Goal: Task Accomplishment & Management: Complete application form

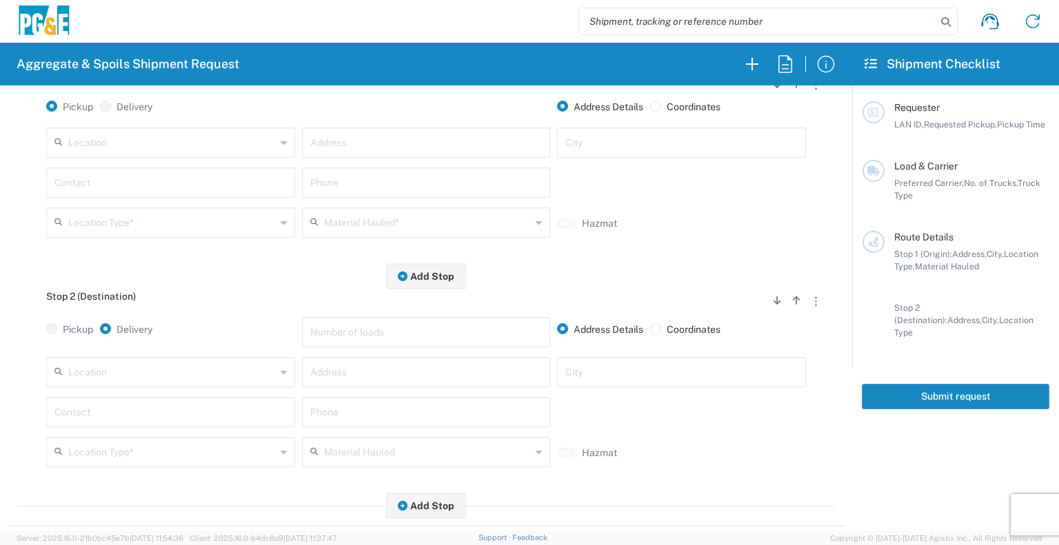
scroll to position [256, 0]
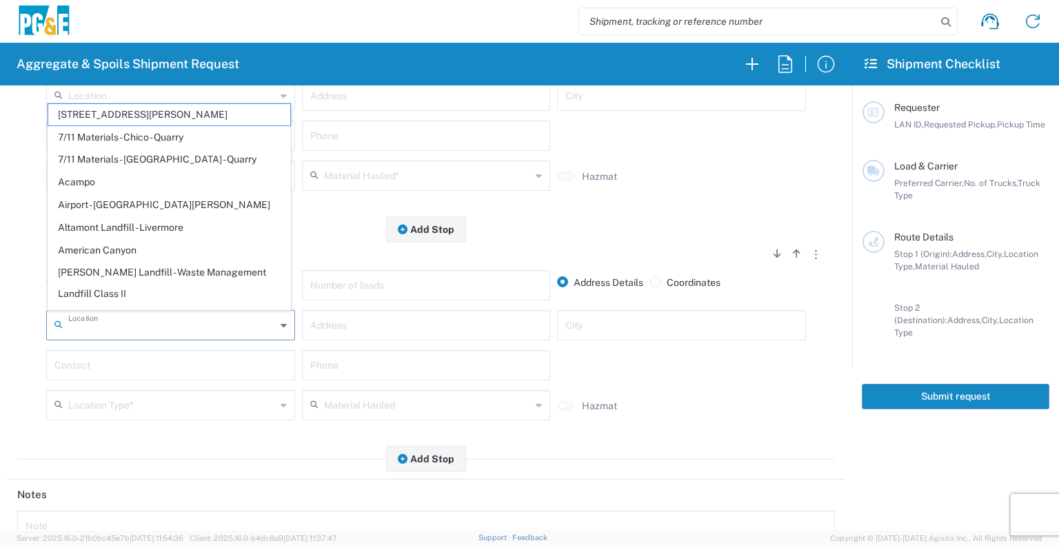
click at [156, 334] on input "text" at bounding box center [171, 324] width 207 height 24
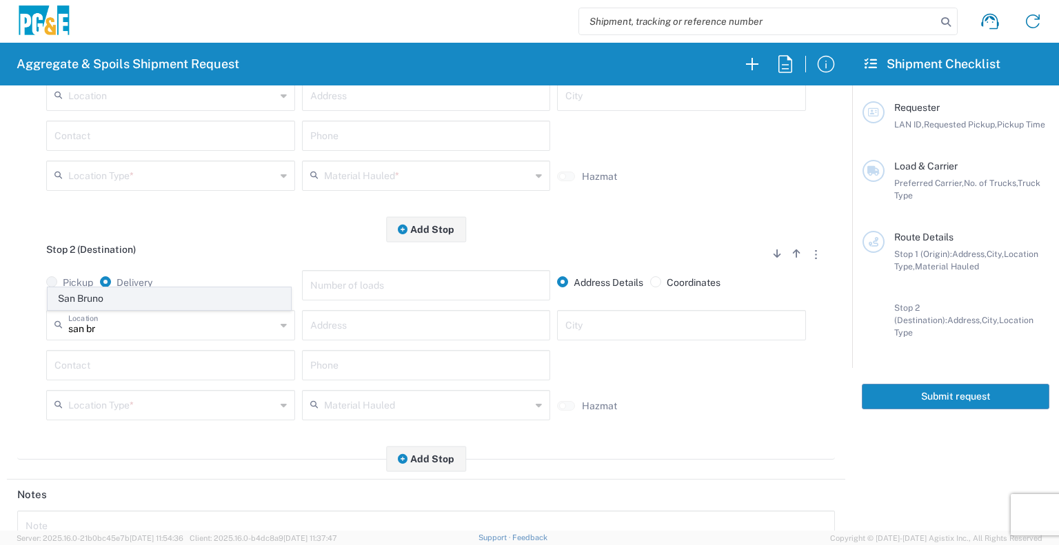
click at [165, 297] on span "San Bruno" at bounding box center [169, 298] width 242 height 21
type input "San Bruno"
type input "2100 Skyline Blvd"
type input "San Bruno"
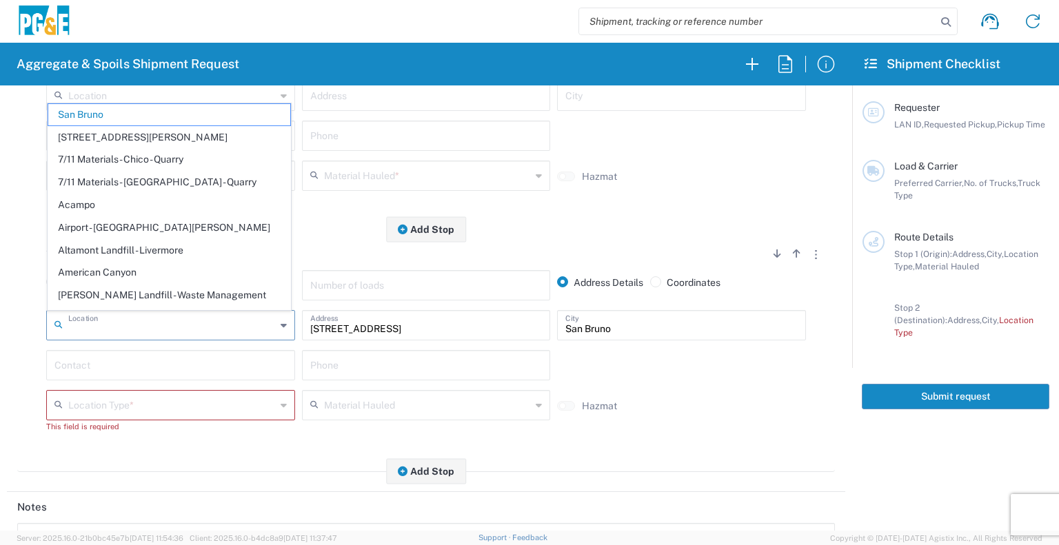
drag, startPoint x: 155, startPoint y: 329, endPoint x: 0, endPoint y: 308, distance: 156.5
click at [0, 308] on form "Requester Information LAN ID * 08/18/2025 × Requested Pickup * Cancel Apply 08:…" at bounding box center [426, 307] width 852 height 445
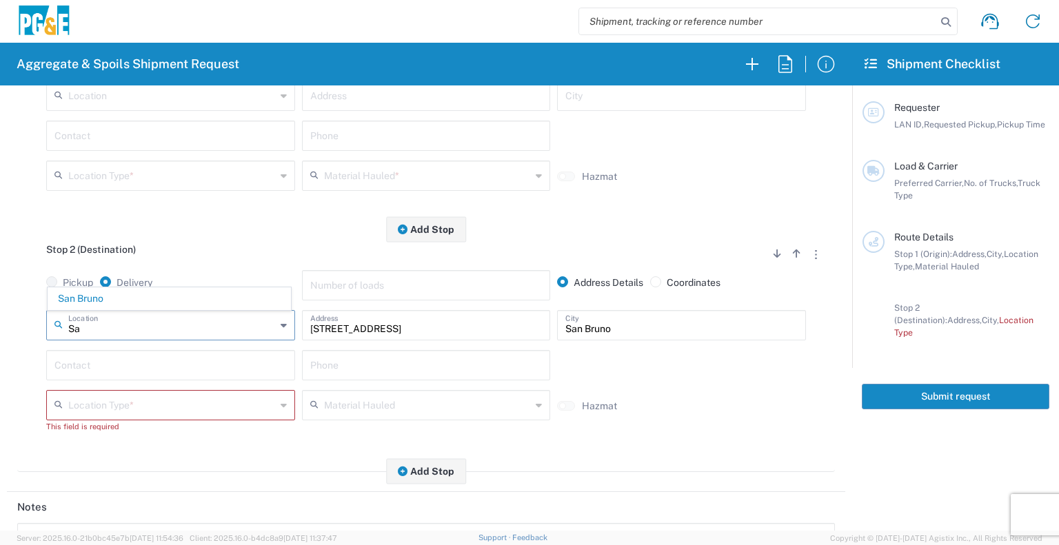
type input "S"
type input "c"
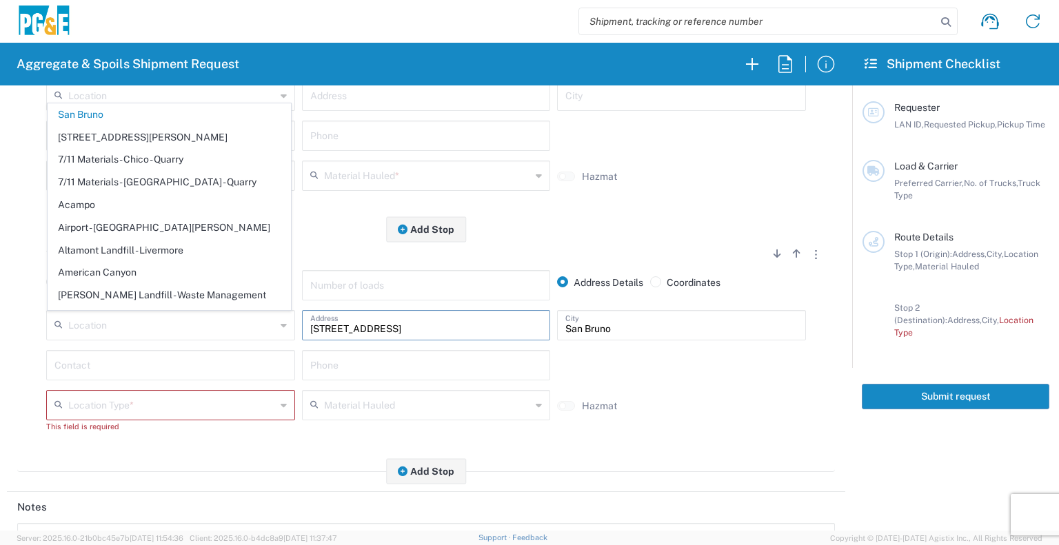
drag, startPoint x: 387, startPoint y: 336, endPoint x: 307, endPoint y: 333, distance: 80.0
click at [310, 333] on input "2100 Skyline Blvd" at bounding box center [426, 324] width 232 height 24
type input "San Bruno"
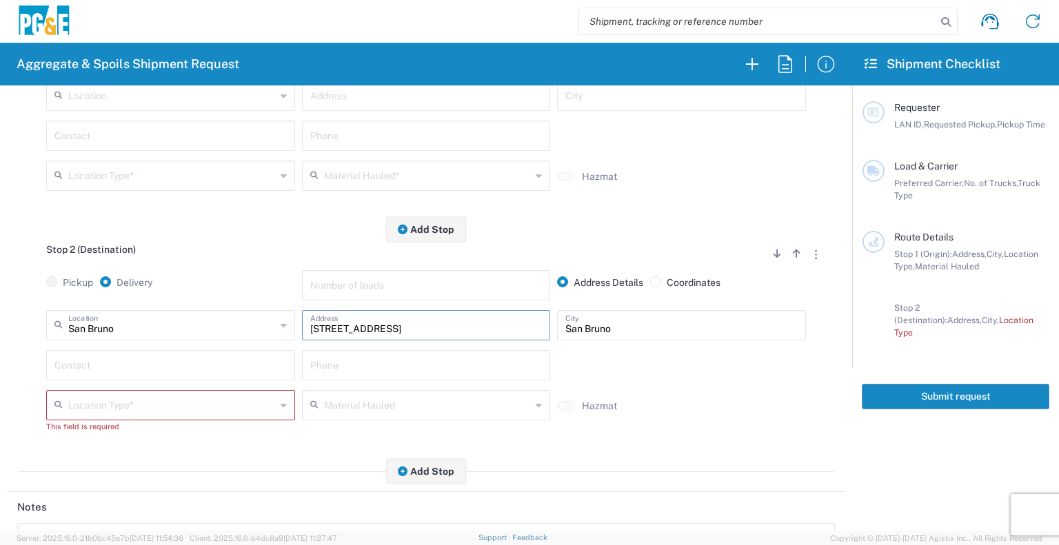
paste input "8/14/2025 - Auburn - Vests - Forrest Thomas Jr."
type input "8/14/2025 - Auburn - Vests - Forrest Thomas Jr."
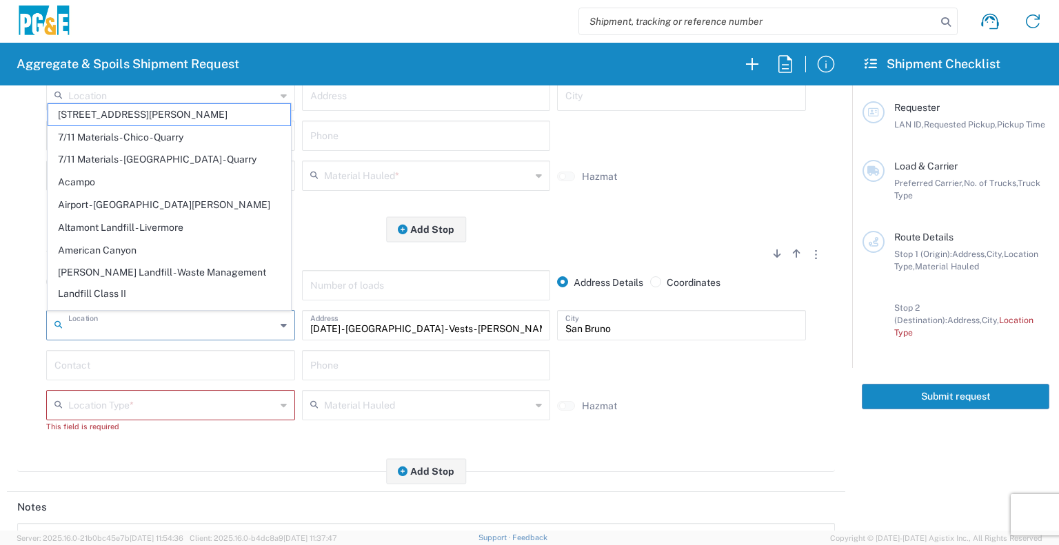
click at [157, 321] on input "text" at bounding box center [171, 324] width 207 height 24
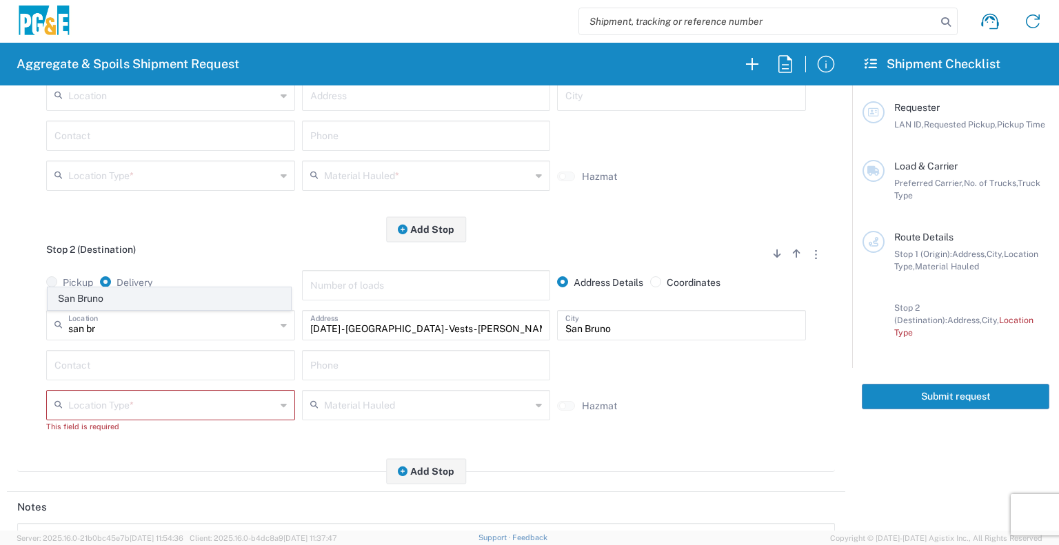
click at [154, 297] on span "San Bruno" at bounding box center [169, 298] width 242 height 21
type input "San Bruno"
type input "2100 Skyline Blvd"
drag, startPoint x: 419, startPoint y: 327, endPoint x: 262, endPoint y: 330, distance: 157.2
click at [262, 330] on div "San Bruno Location San Bruno 17300 East Jahant Rd - Quarry 7/11 Materials - Chi…" at bounding box center [426, 330] width 766 height 40
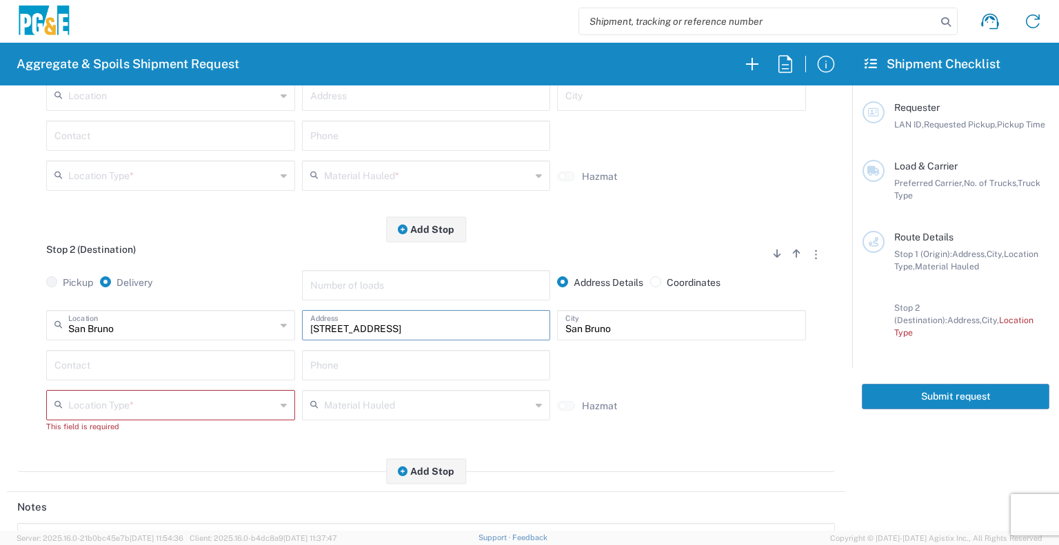
scroll to position [0, 0]
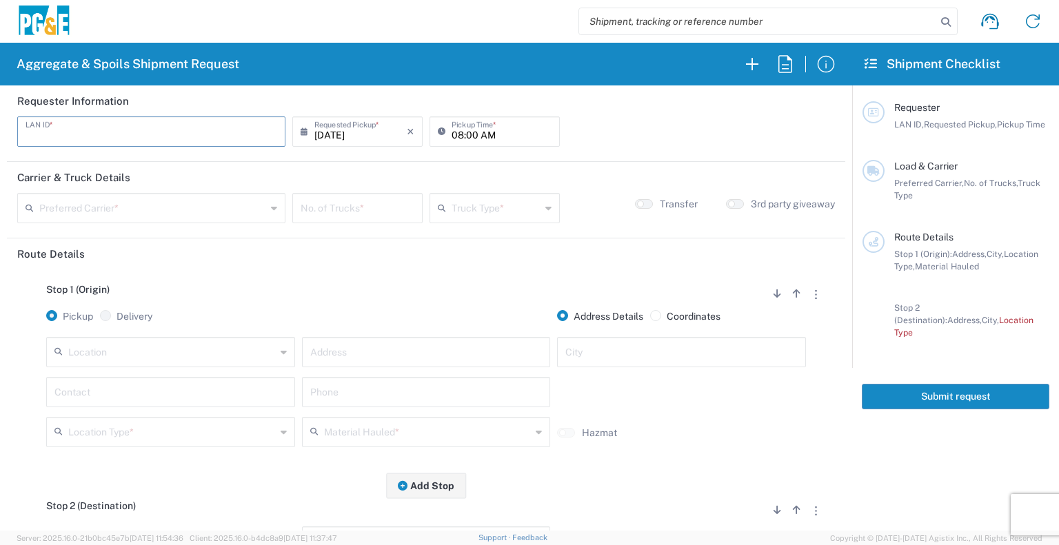
click at [187, 134] on input "text" at bounding box center [152, 131] width 252 height 24
type input "L1WB"
click at [453, 131] on input "08:00 AM" at bounding box center [501, 131] width 100 height 24
type input "06:00 AM"
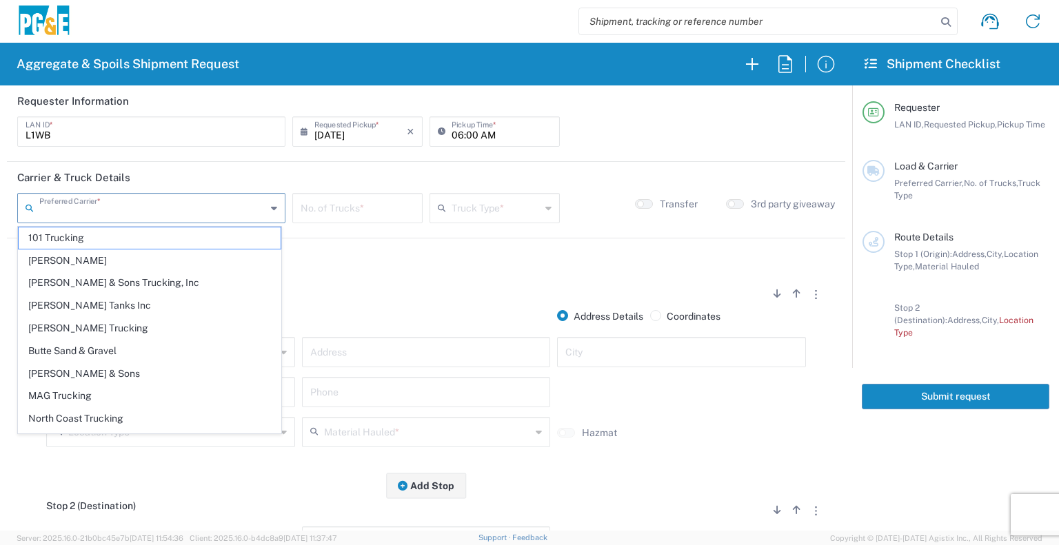
click at [202, 214] on input "text" at bounding box center [152, 207] width 227 height 24
click at [115, 415] on span "North Coast Trucking" at bounding box center [150, 418] width 262 height 21
type input "North Coast Trucking"
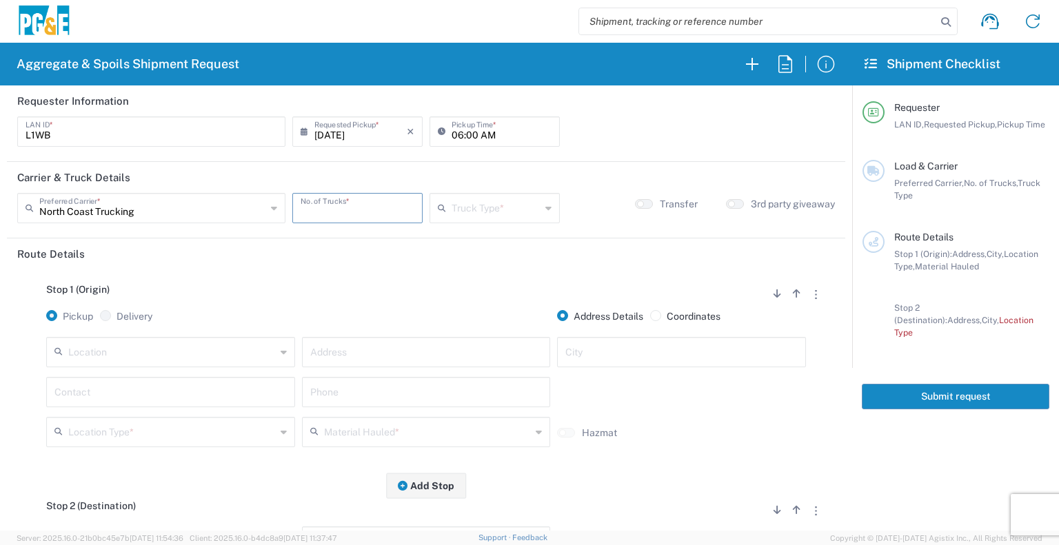
click at [331, 214] on input "number" at bounding box center [358, 207] width 114 height 24
type input "3"
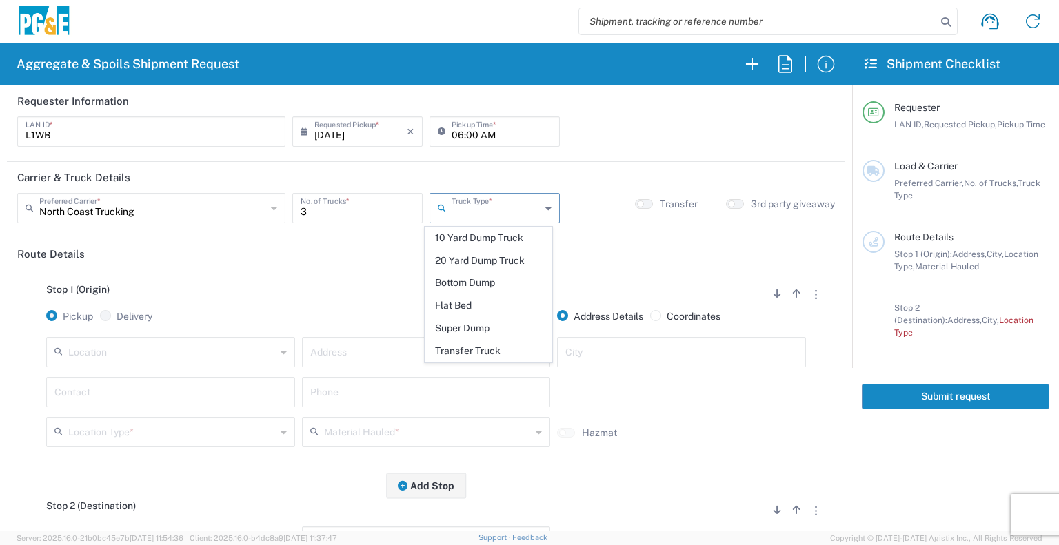
click at [473, 212] on input "text" at bounding box center [495, 207] width 89 height 24
click at [477, 320] on span "Super Dump" at bounding box center [488, 328] width 126 height 21
type input "Super Dump"
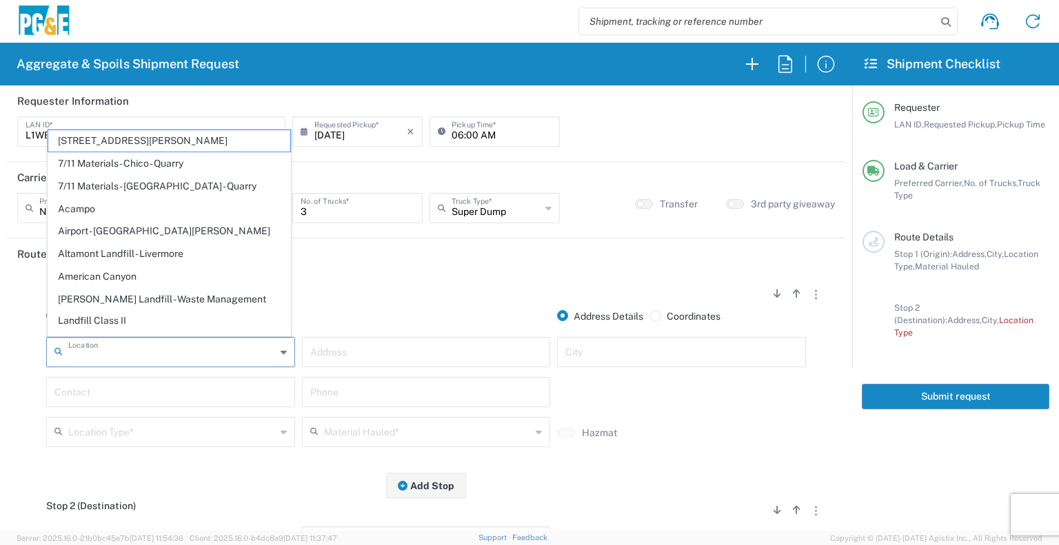
click at [224, 347] on input "text" at bounding box center [171, 351] width 207 height 24
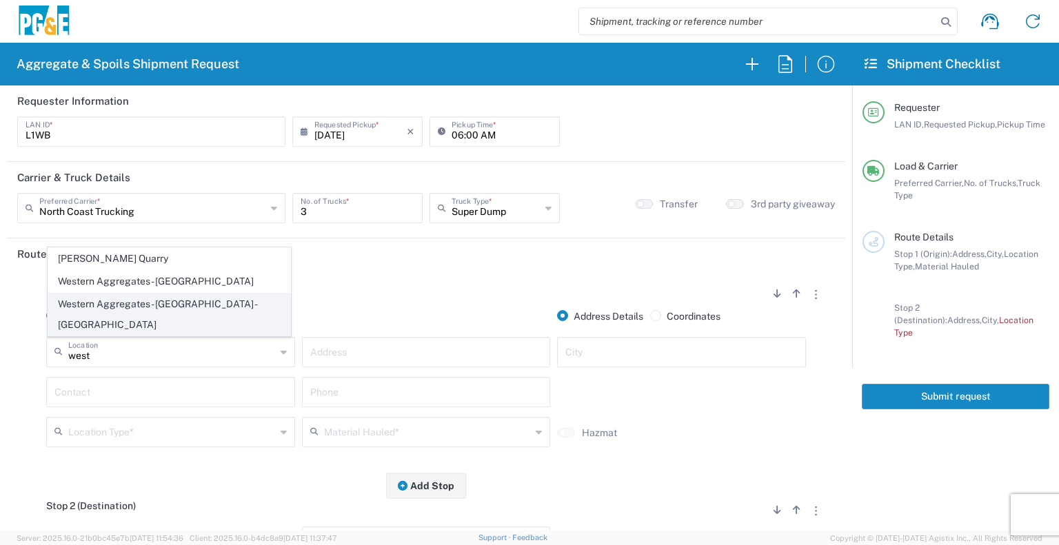
click at [181, 318] on span "Western Aggregates - Marysville - Quarry" at bounding box center [169, 315] width 242 height 43
type input "Western Aggregates - Marysville - Quarry"
type input "7741 Hammonton Rd"
type input "Marysville"
type input "Quarry"
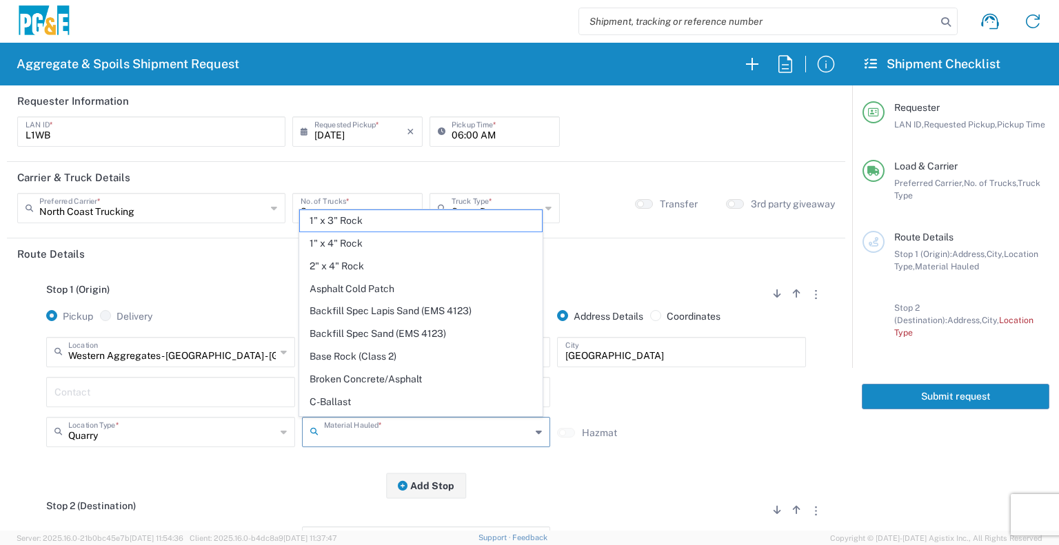
click at [352, 426] on input "text" at bounding box center [427, 431] width 207 height 24
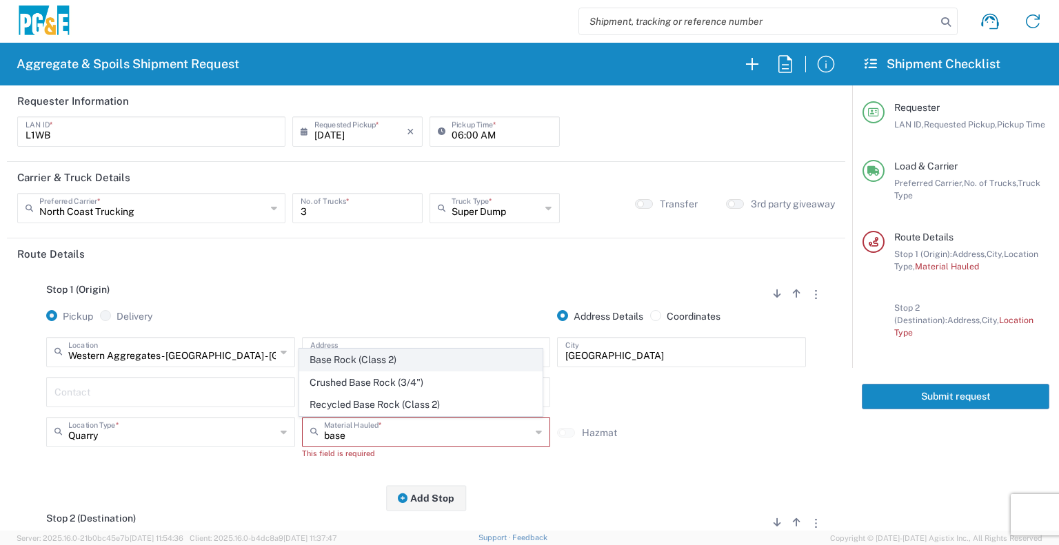
click at [348, 362] on span "Base Rock (Class 2)" at bounding box center [421, 359] width 242 height 21
type input "Base Rock (Class 2)"
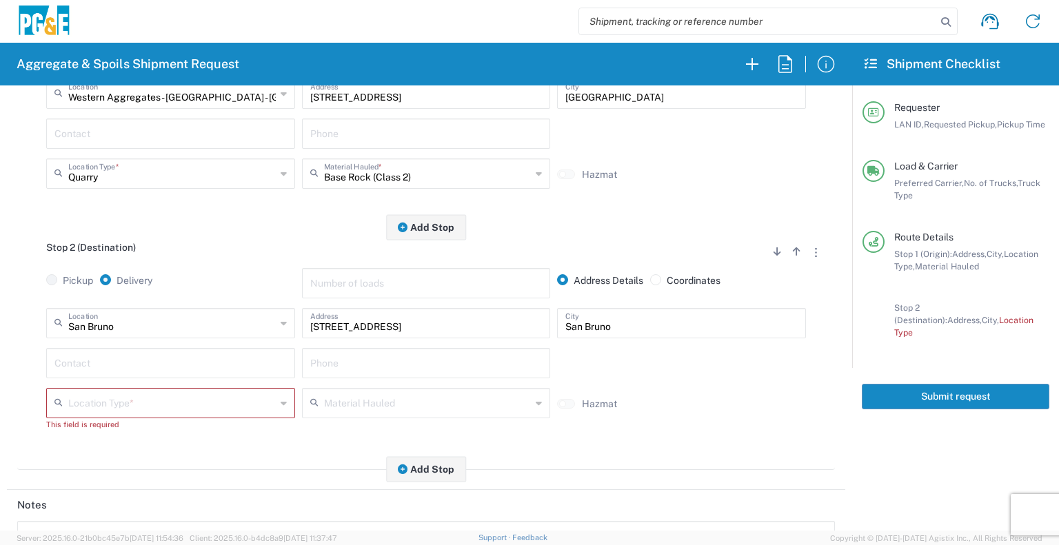
scroll to position [259, 0]
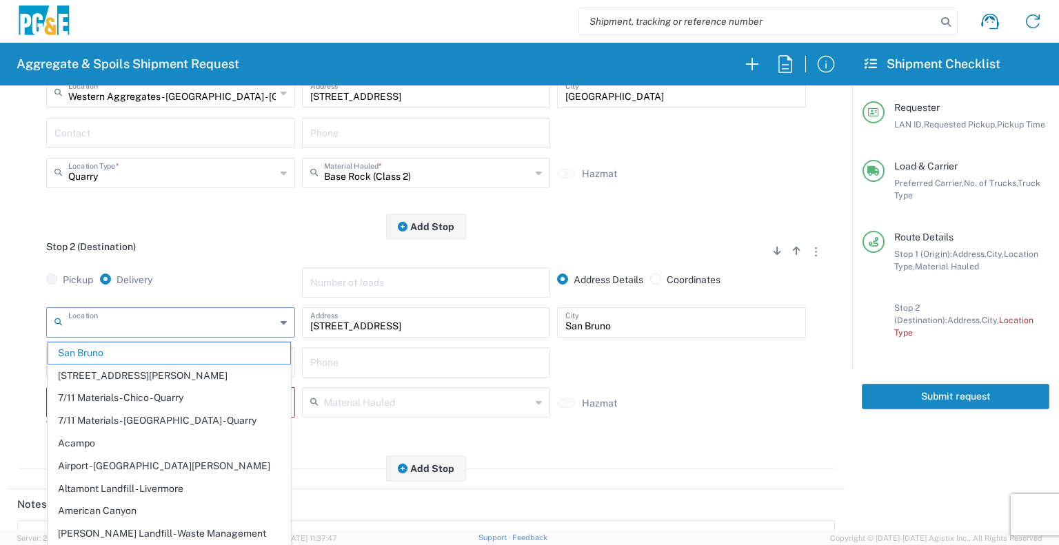
click at [199, 328] on input "text" at bounding box center [171, 321] width 207 height 24
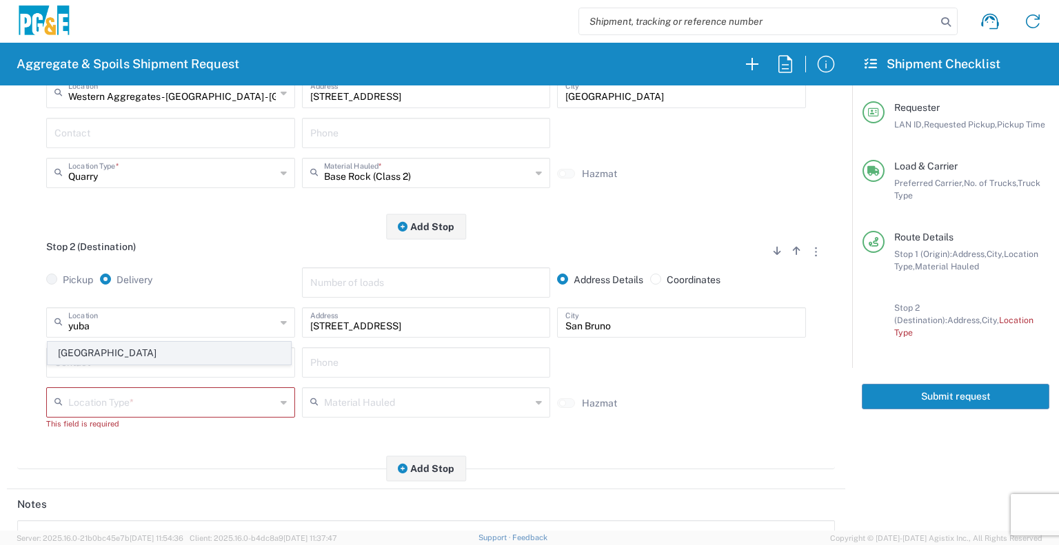
click at [201, 353] on span "Yuba City" at bounding box center [169, 353] width 242 height 21
type input "Yuba City"
type input "1771 Live Oak Blvd"
type input "Yuba City"
type input "Business No Loading Dock"
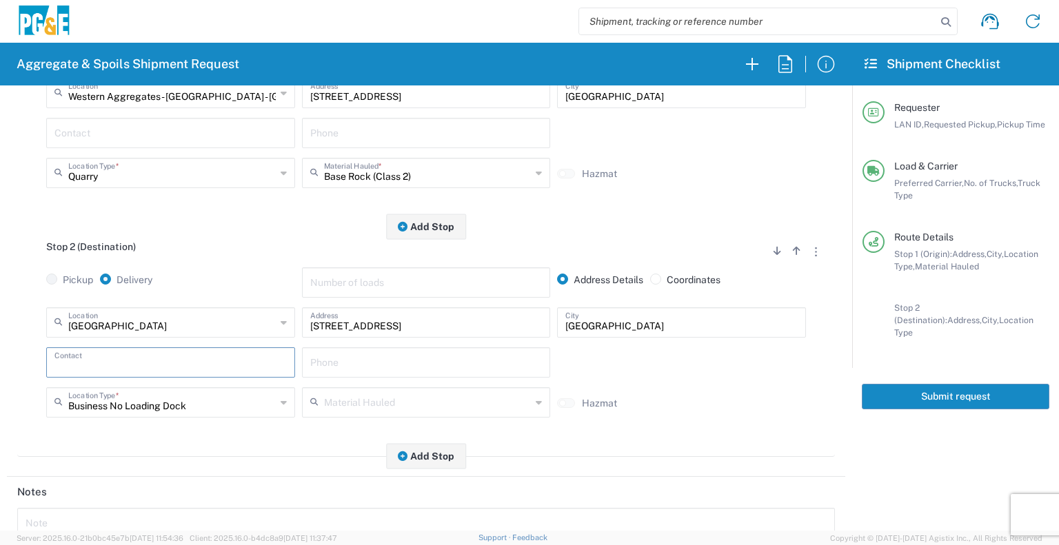
click at [203, 365] on input "text" at bounding box center [170, 361] width 232 height 24
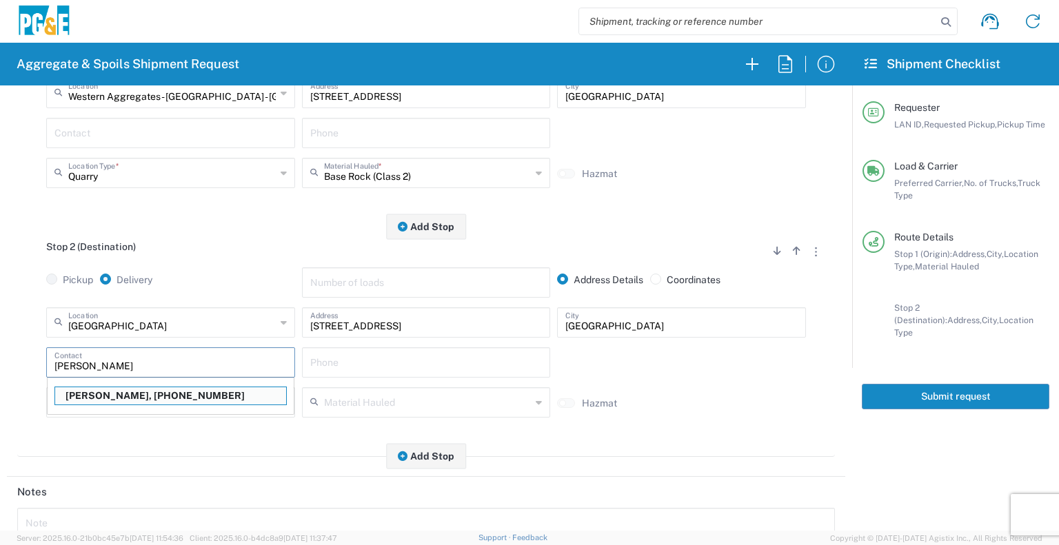
type input "Lenny Weatherall"
type input "916-532-4626"
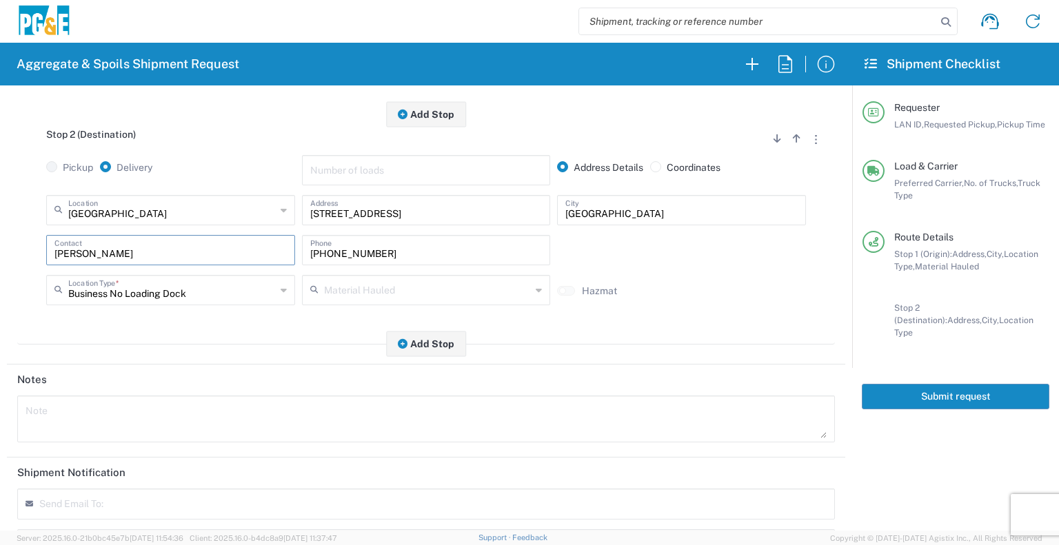
scroll to position [425, 0]
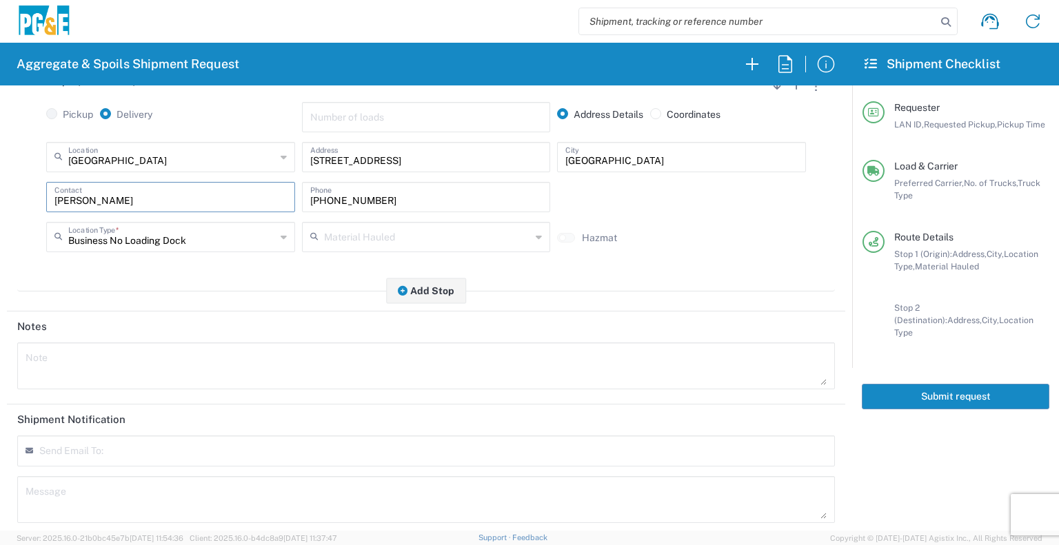
type input "Lenny Weatherall"
click at [116, 449] on form at bounding box center [106, 455] width 134 height 13
type input "skkj@pge.com"
type input "GCSpoilsTruckRequest@pge.com"
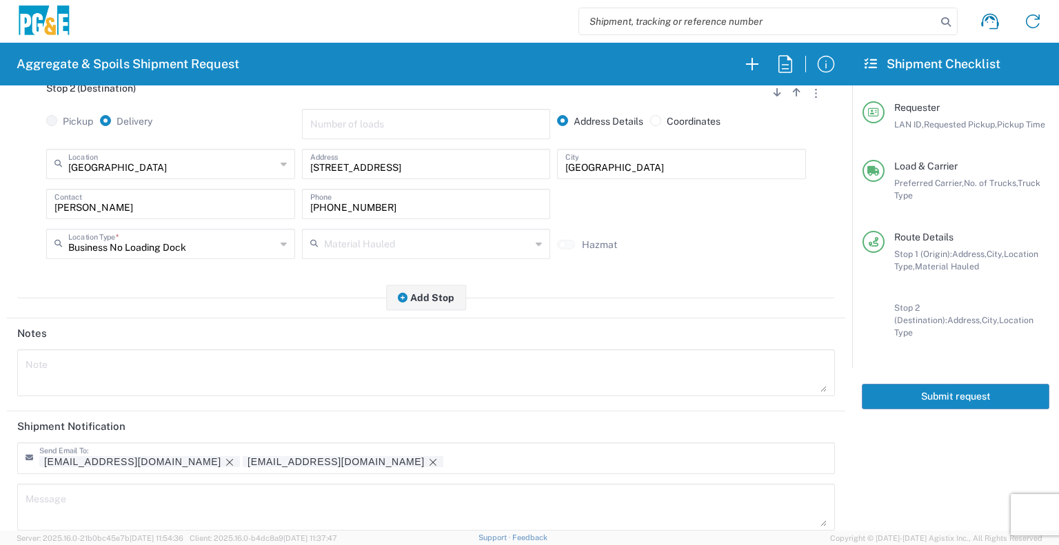
scroll to position [418, 0]
click at [896, 384] on button "Submit request" at bounding box center [955, 397] width 187 height 26
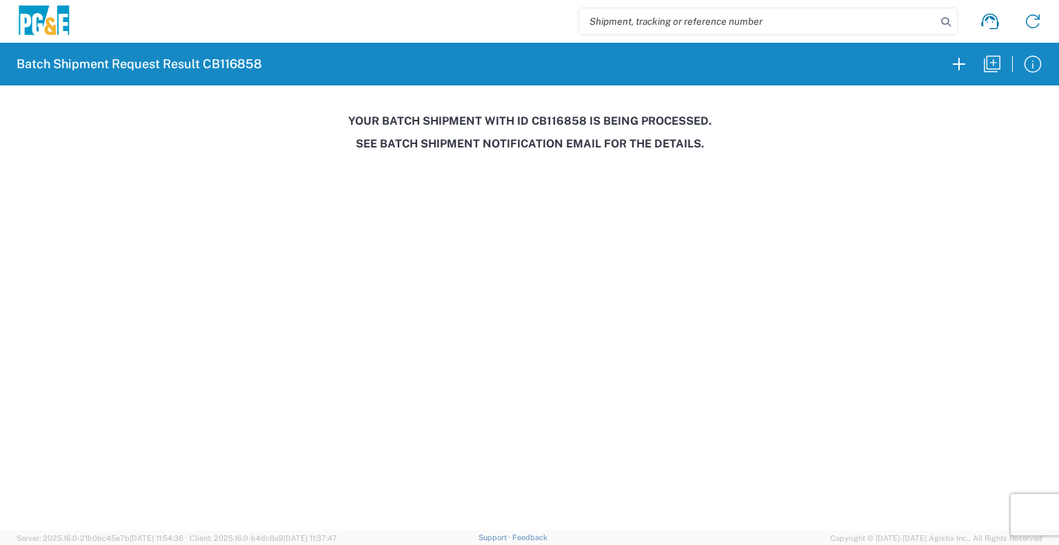
click at [572, 123] on h3 "Your batch shipment with id CB116858 is being processed." at bounding box center [529, 120] width 1039 height 13
copy h3 "CB116858"
click at [988, 75] on button "button" at bounding box center [991, 64] width 33 height 33
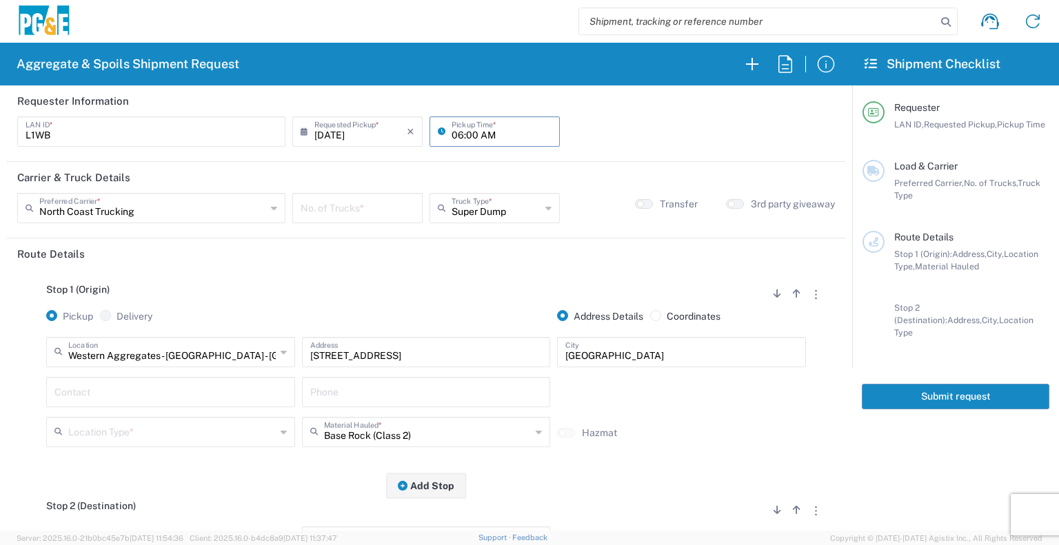
click at [465, 139] on input "06:00 AM" at bounding box center [501, 131] width 100 height 24
type input "06:30 AM"
click at [355, 206] on input "number" at bounding box center [358, 207] width 114 height 24
type input "3"
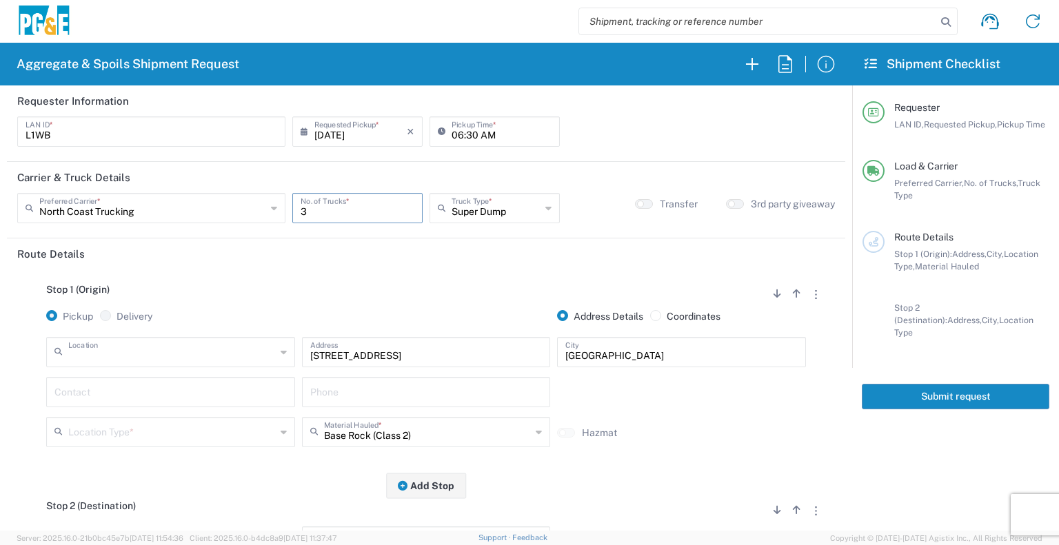
click at [179, 354] on input "text" at bounding box center [171, 351] width 207 height 24
click at [167, 332] on span "Yuba City" at bounding box center [169, 324] width 242 height 21
type input "Yuba City"
type input "1771 Live Oak Blvd"
type input "Yuba City"
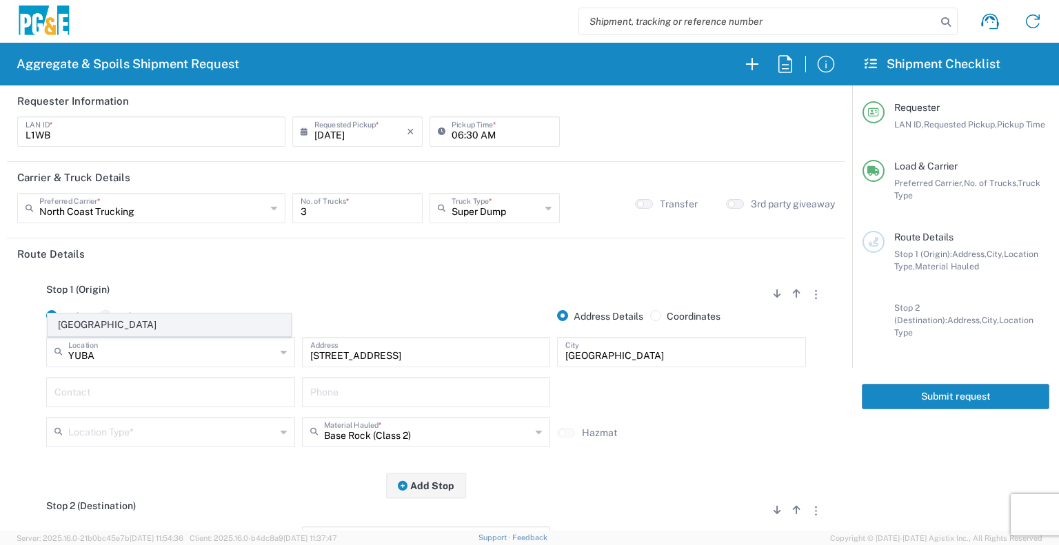
type input "Business No Loading Dock"
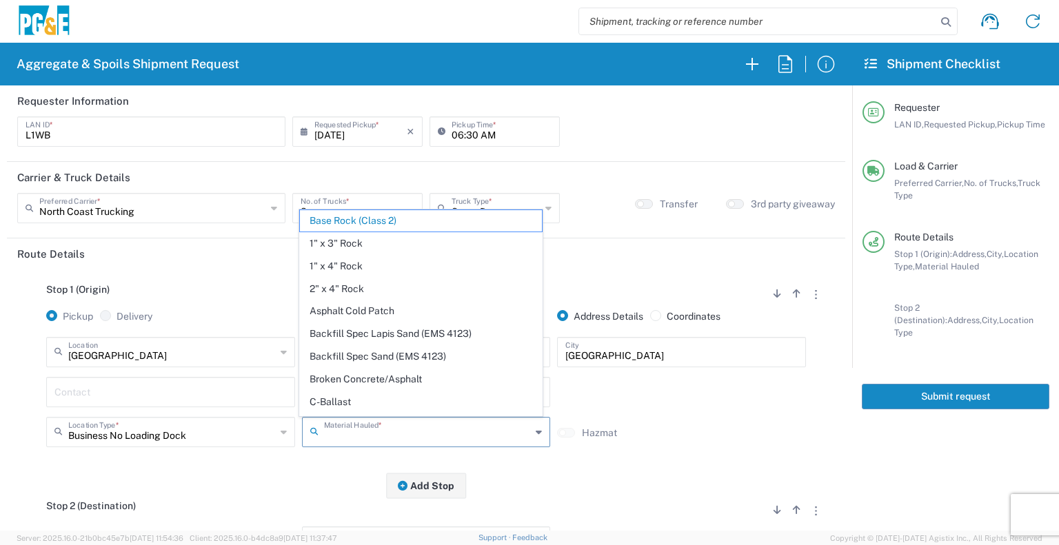
click at [343, 425] on input "text" at bounding box center [427, 431] width 207 height 24
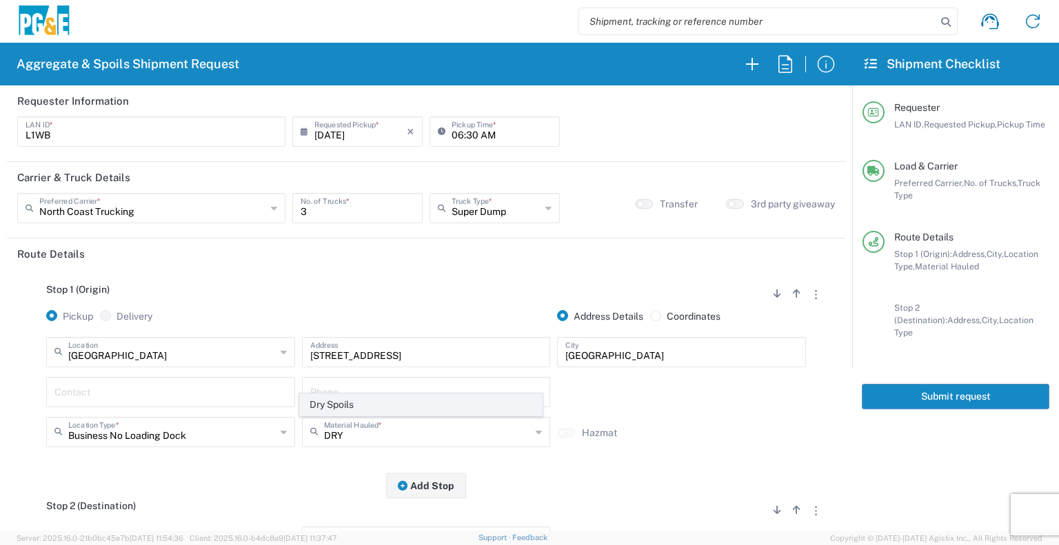
click at [342, 400] on span "Dry Spoils" at bounding box center [421, 404] width 242 height 21
type input "Dry Spoils"
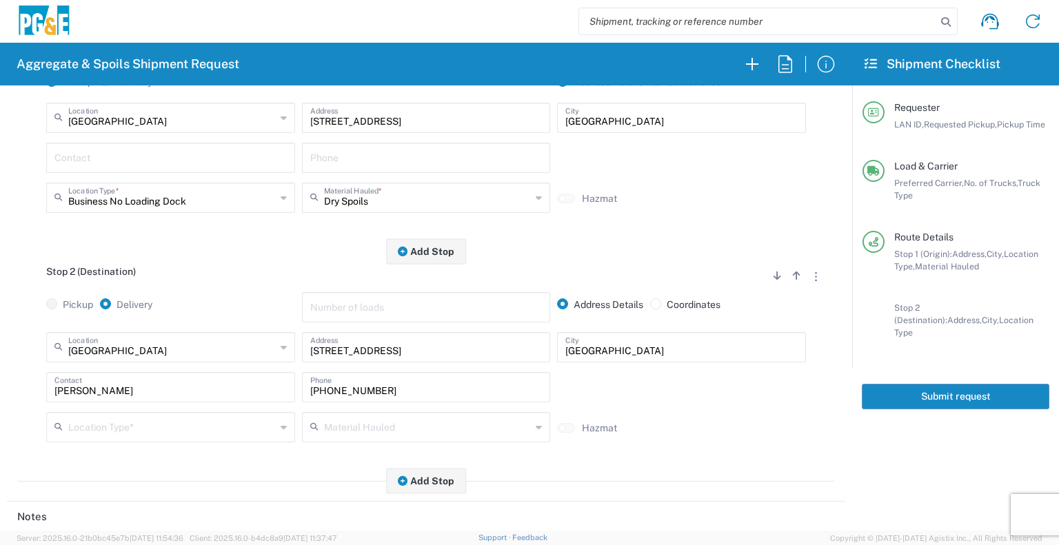
scroll to position [236, 0]
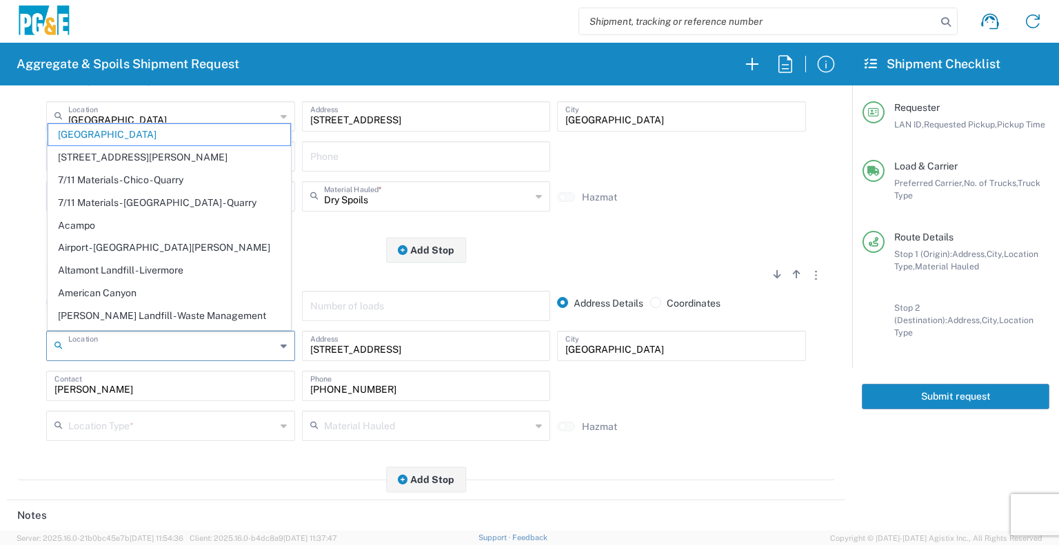
click at [199, 343] on input "text" at bounding box center [171, 345] width 207 height 24
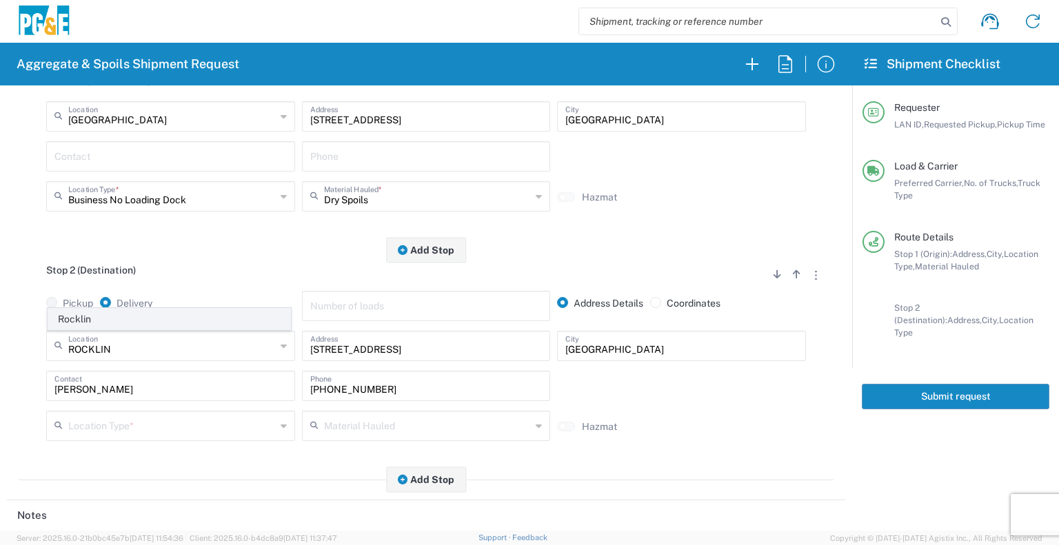
click at [171, 325] on span "Rocklin" at bounding box center [169, 319] width 242 height 21
type input "Rocklin"
type input "4200 Cincinatti Ave"
type input "Rocklin"
type input "Business No Loading Dock"
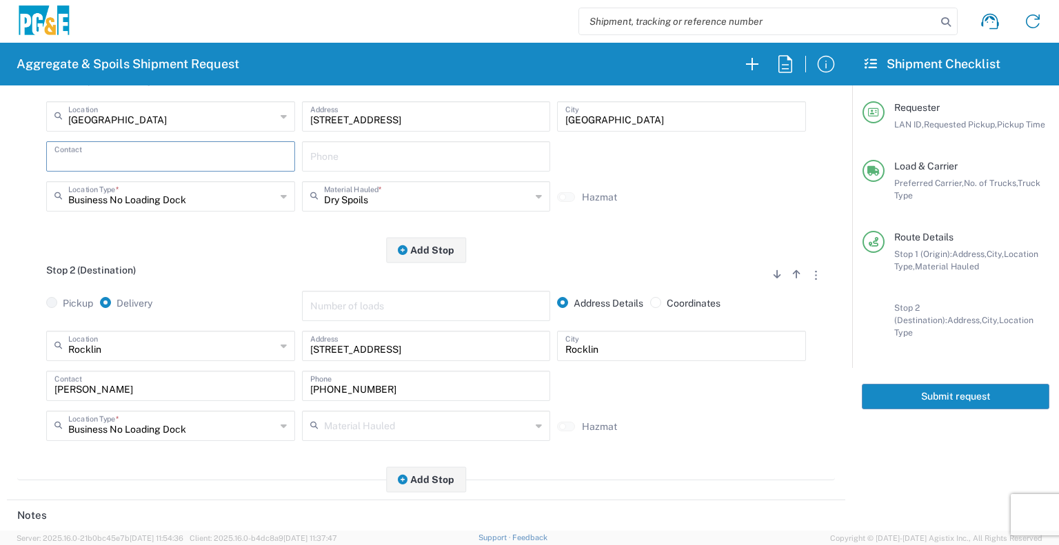
click at [141, 160] on input "text" at bounding box center [170, 155] width 232 height 24
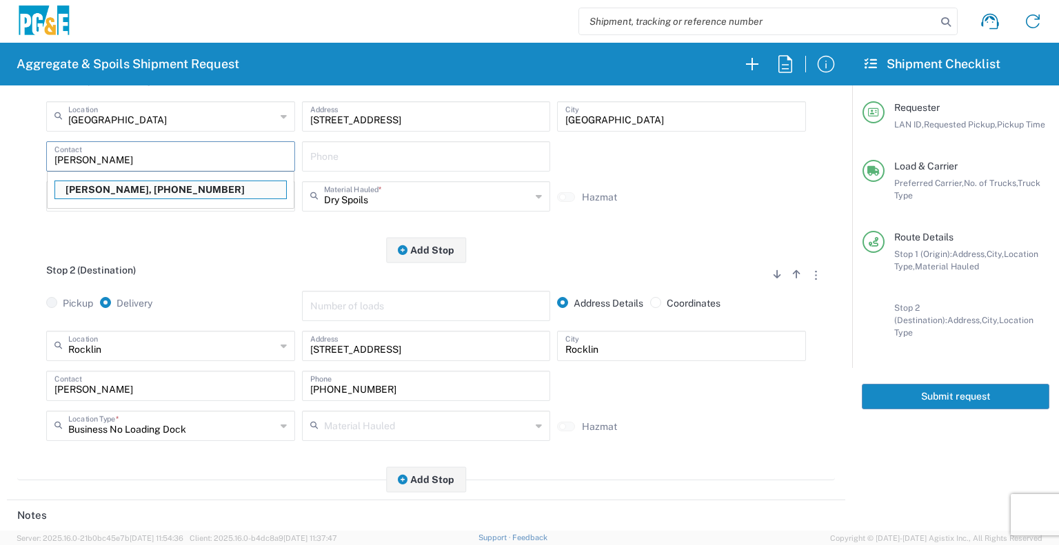
type input "Lenny Weatherall"
type input "916-532-4626"
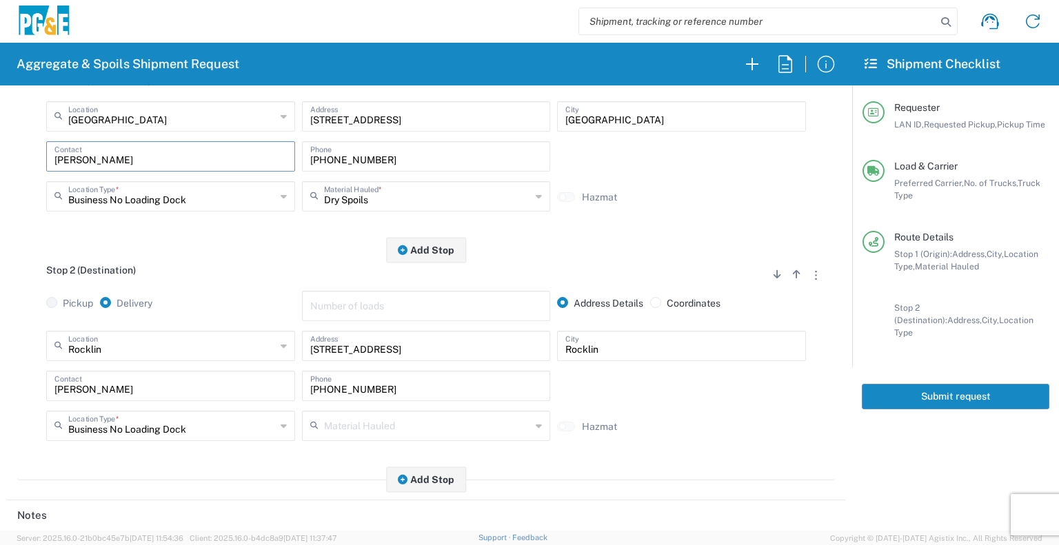
type input "Lenny Weatherall"
drag, startPoint x: 141, startPoint y: 394, endPoint x: 0, endPoint y: 427, distance: 145.1
click at [0, 427] on form "Requester Information L1WB LAN ID * 08/18/2025 × Requested Pickup * Cancel Appl…" at bounding box center [426, 307] width 852 height 445
drag, startPoint x: 386, startPoint y: 393, endPoint x: 243, endPoint y: 402, distance: 143.7
click at [243, 402] on div "Contact 916-532-4626 Phone" at bounding box center [426, 391] width 766 height 40
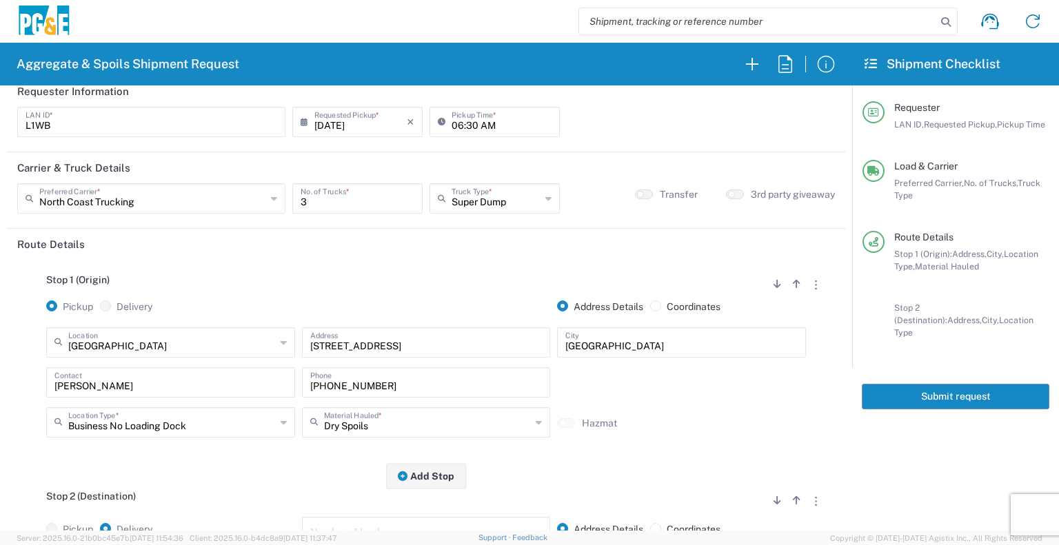
scroll to position [0, 0]
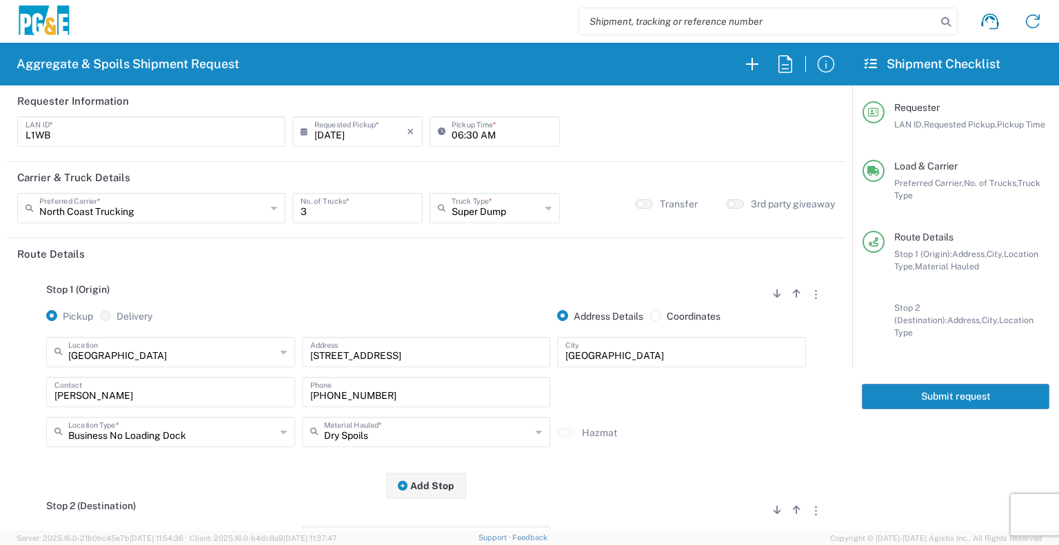
click at [948, 385] on button "Submit request" at bounding box center [955, 397] width 187 height 26
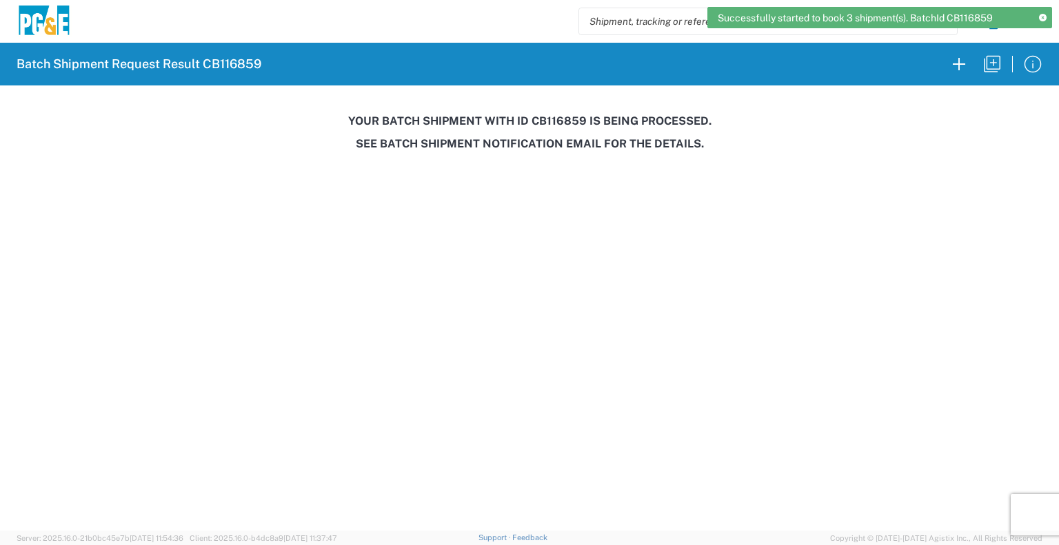
click at [555, 118] on h3 "Your batch shipment with id CB116859 is being processed." at bounding box center [529, 120] width 1039 height 13
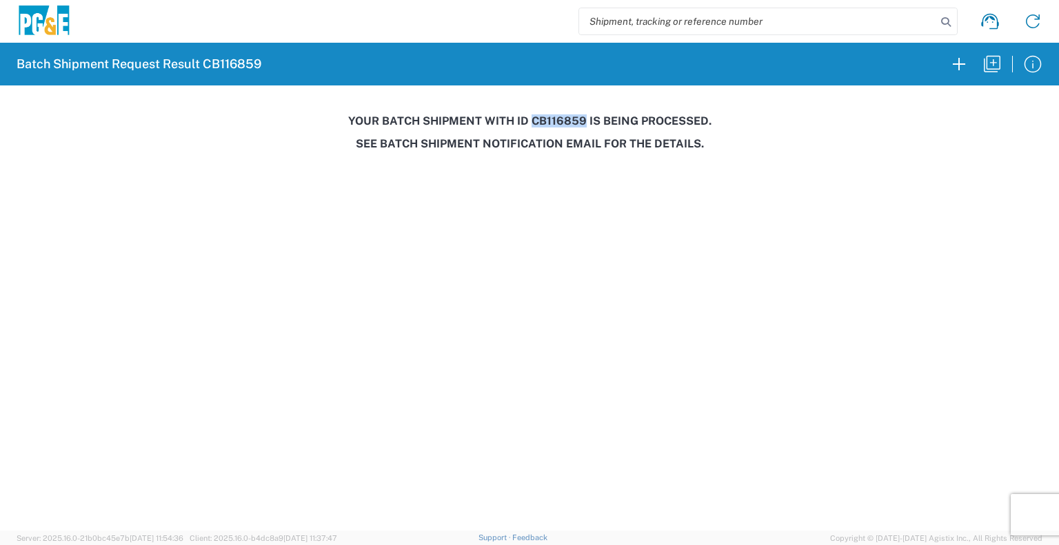
copy h3 "CB116859"
